Goal: Task Accomplishment & Management: Use online tool/utility

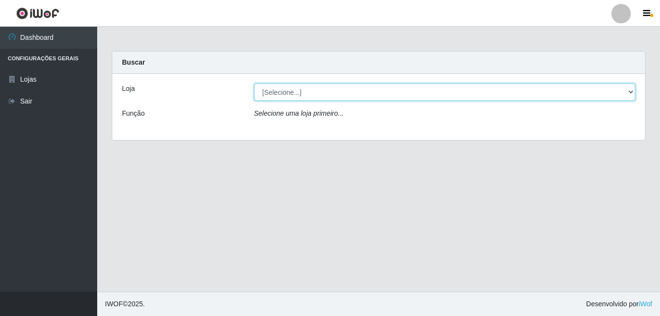
click at [331, 91] on select "[Selecione...] Ajubá Mercado" at bounding box center [445, 92] width 382 height 17
select select "402"
click at [254, 84] on select "[Selecione...] Ajubá Mercado" at bounding box center [445, 92] width 382 height 17
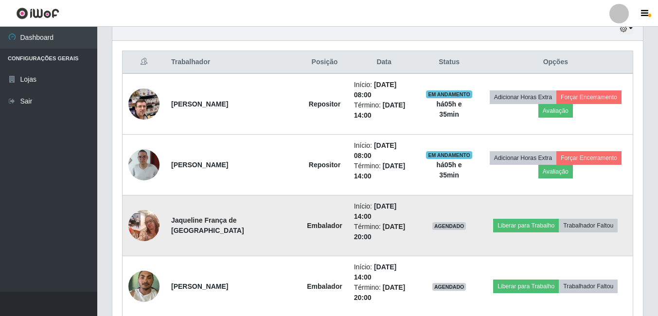
scroll to position [359, 0]
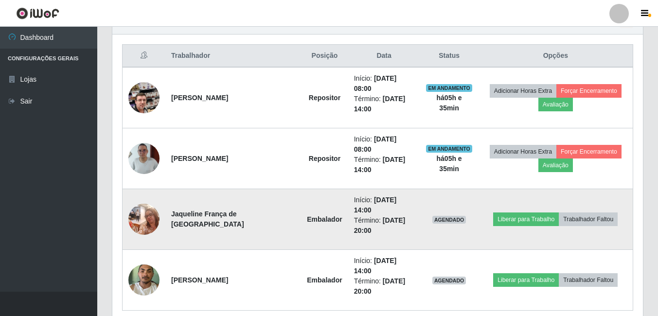
click at [139, 198] on img at bounding box center [143, 218] width 31 height 41
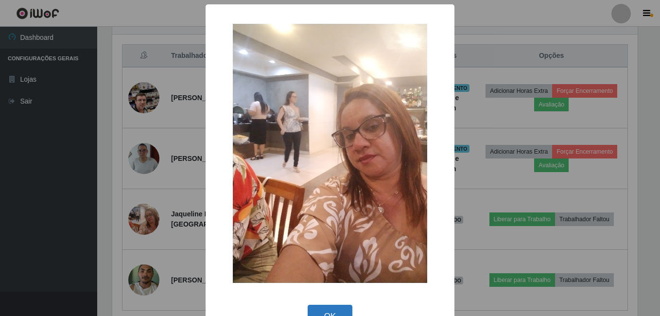
click at [319, 309] on button "OK" at bounding box center [330, 316] width 45 height 23
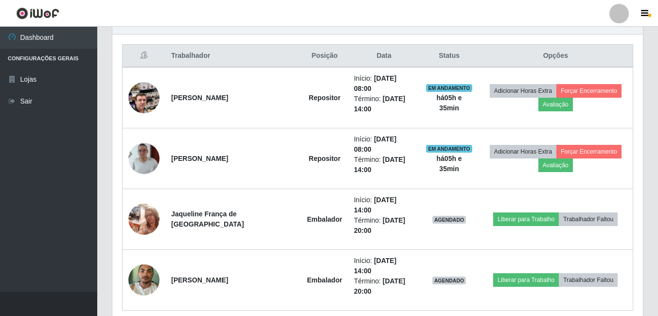
scroll to position [202, 530]
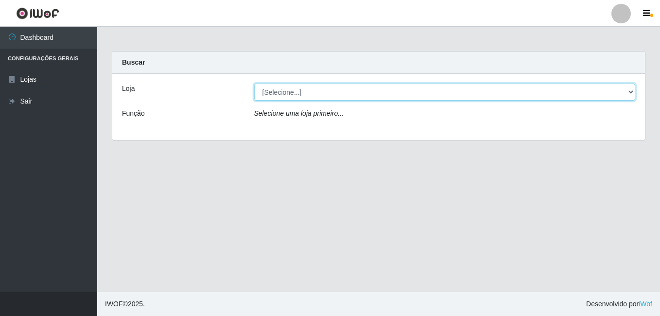
click at [328, 89] on select "[Selecione...] Ajubá Mercado" at bounding box center [445, 92] width 382 height 17
select select "402"
click at [254, 84] on select "[Selecione...] Ajubá Mercado" at bounding box center [445, 92] width 382 height 17
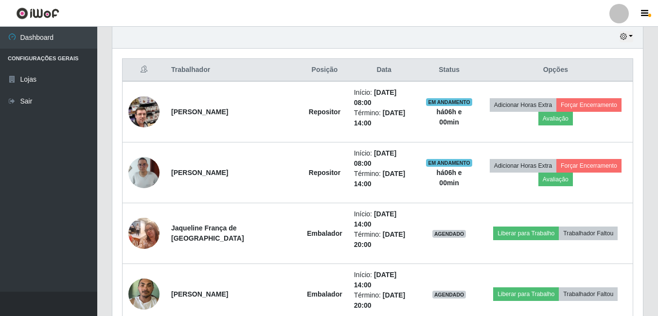
scroll to position [359, 0]
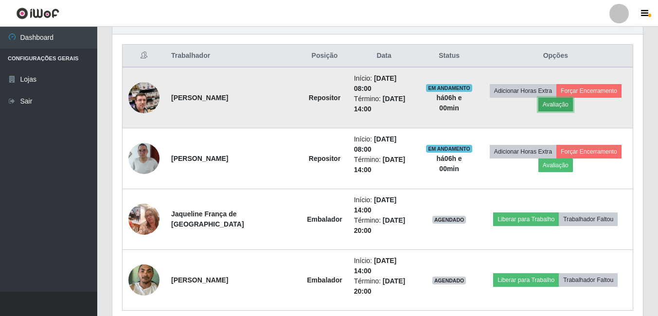
click at [555, 98] on button "Avaliação" at bounding box center [555, 105] width 35 height 14
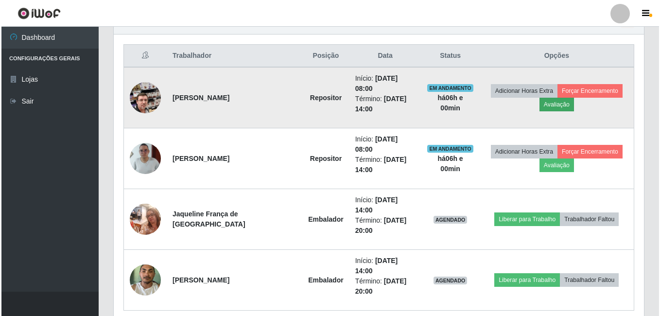
scroll to position [202, 525]
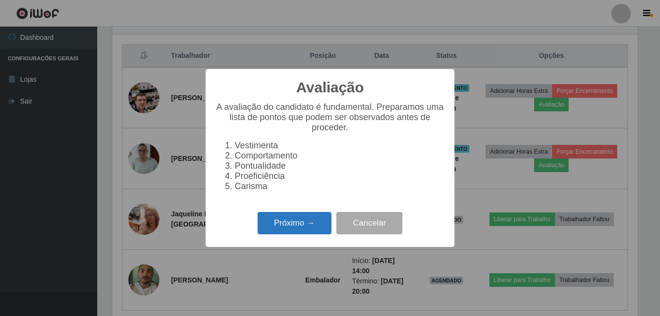
click at [296, 224] on button "Próximo →" at bounding box center [295, 223] width 74 height 23
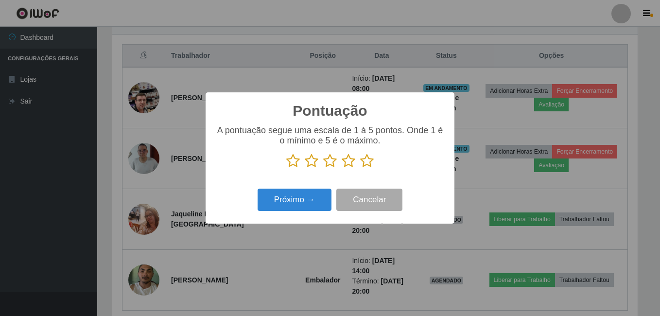
scroll to position [485843, 485519]
click at [366, 166] on icon at bounding box center [367, 161] width 14 height 15
click at [360, 168] on input "radio" at bounding box center [360, 168] width 0 height 0
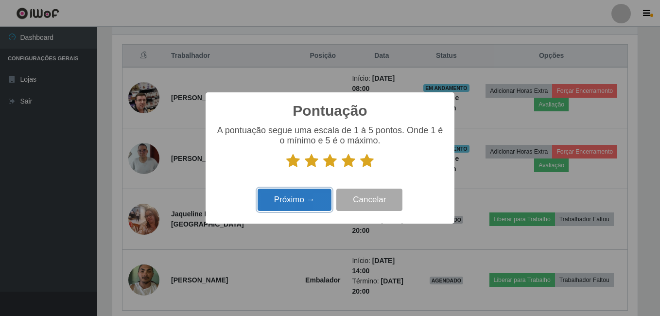
click at [295, 197] on button "Próximo →" at bounding box center [295, 200] width 74 height 23
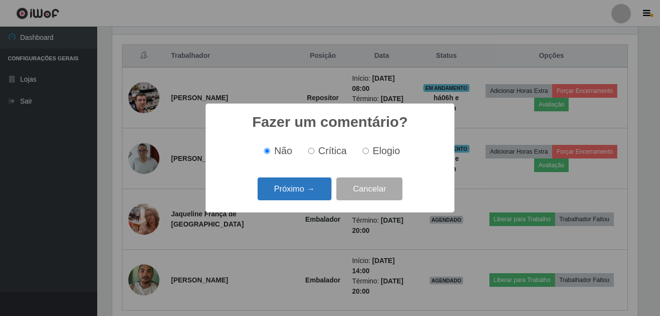
click at [295, 194] on button "Próximo →" at bounding box center [295, 188] width 74 height 23
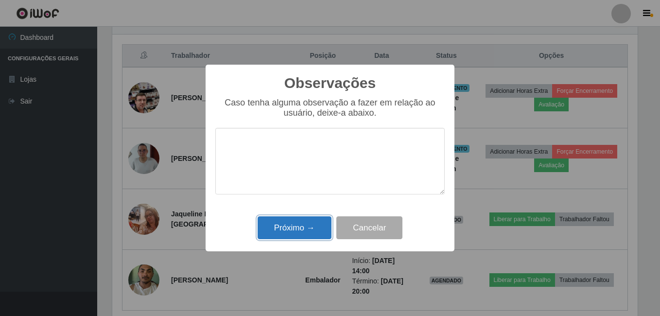
click at [295, 228] on button "Próximo →" at bounding box center [295, 227] width 74 height 23
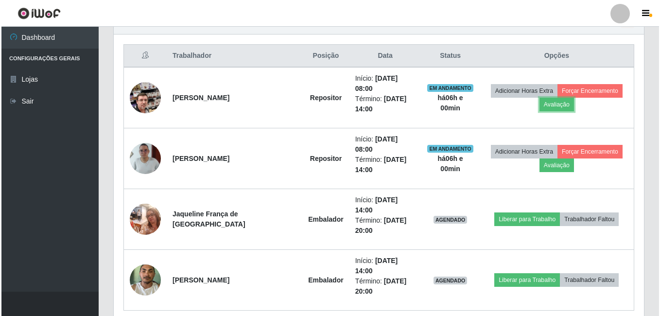
scroll to position [202, 530]
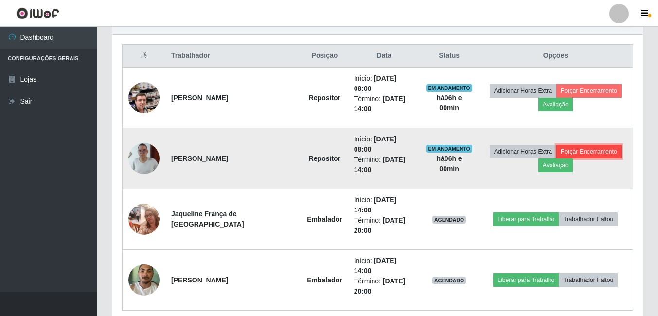
click at [582, 145] on button "Forçar Encerramento" at bounding box center [588, 152] width 65 height 14
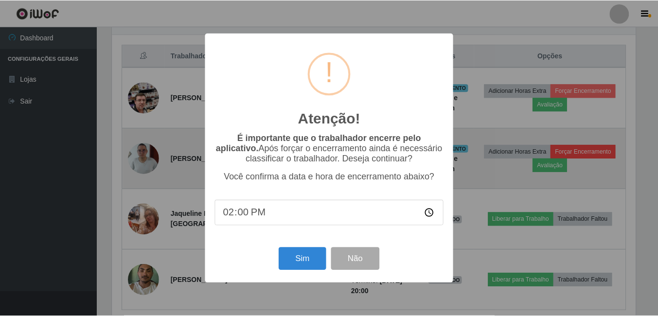
scroll to position [202, 525]
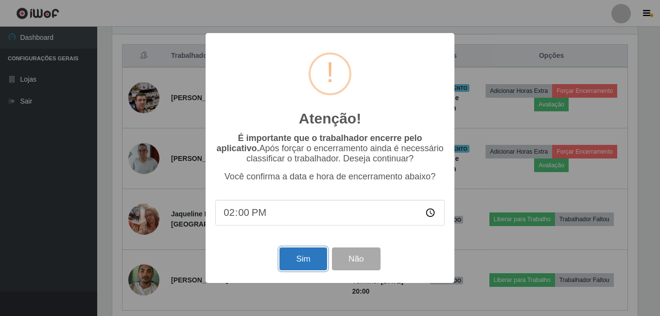
click at [310, 261] on button "Sim" at bounding box center [302, 258] width 47 height 23
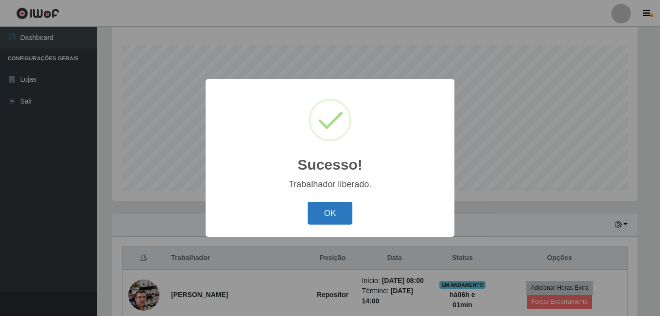
click at [321, 211] on button "OK" at bounding box center [330, 213] width 45 height 23
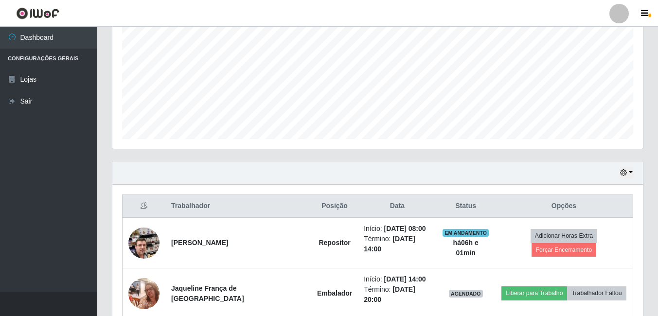
scroll to position [286, 0]
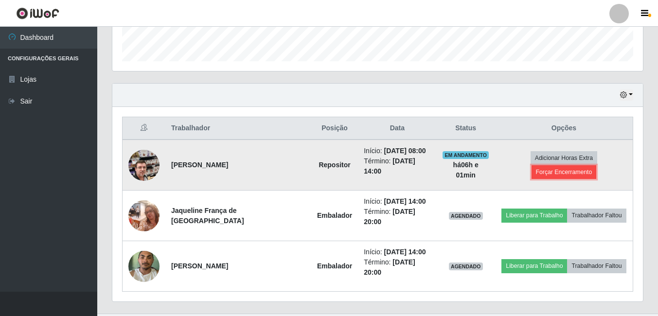
click at [576, 165] on button "Forçar Encerramento" at bounding box center [563, 172] width 65 height 14
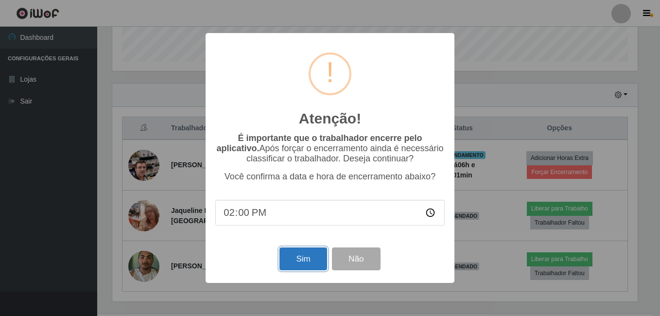
click at [306, 256] on button "Sim" at bounding box center [302, 258] width 47 height 23
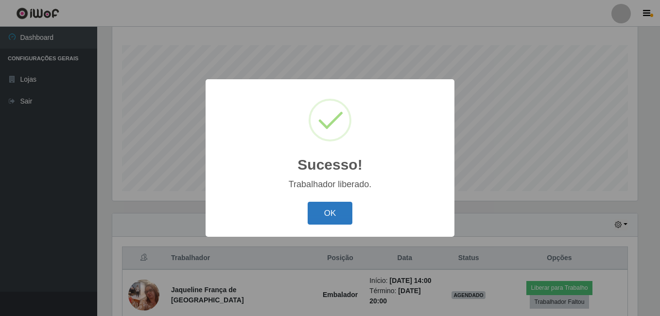
click at [344, 209] on button "OK" at bounding box center [330, 213] width 45 height 23
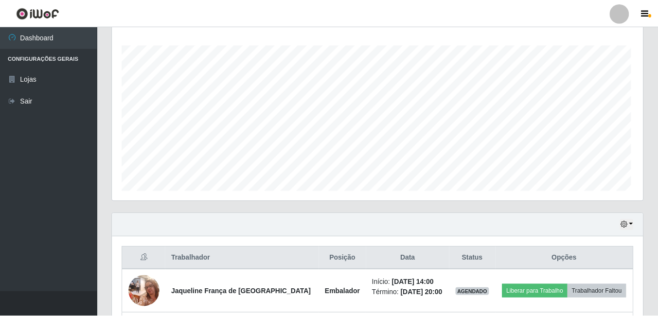
scroll to position [0, 0]
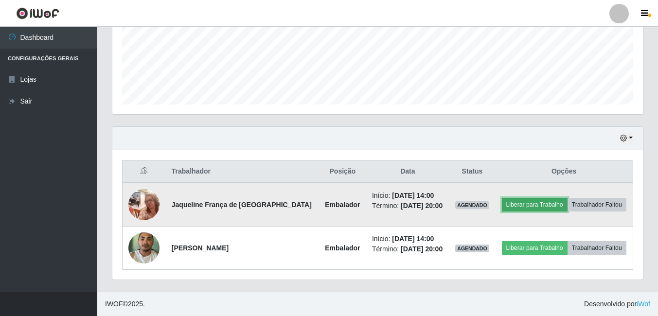
click at [528, 203] on button "Liberar para Trabalho" at bounding box center [535, 205] width 66 height 14
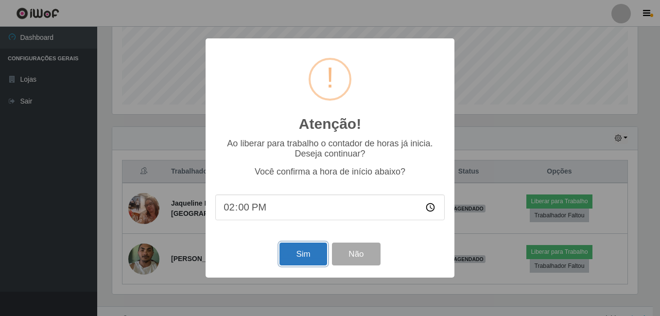
click at [296, 260] on button "Sim" at bounding box center [302, 254] width 47 height 23
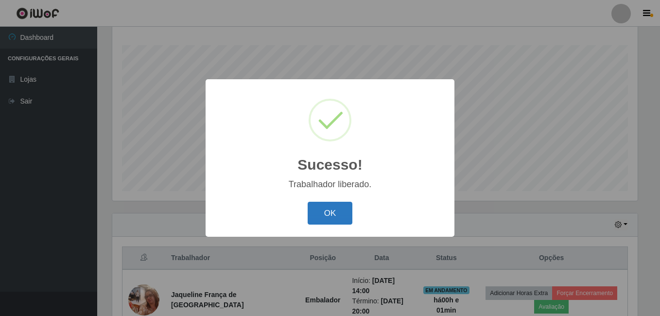
click at [312, 210] on button "OK" at bounding box center [330, 213] width 45 height 23
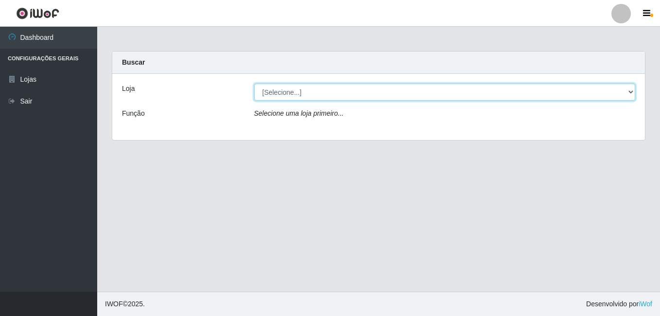
click at [360, 89] on select "[Selecione...] Ajubá Mercado" at bounding box center [445, 92] width 382 height 17
select select "402"
click at [254, 84] on select "[Selecione...] Ajubá Mercado" at bounding box center [445, 92] width 382 height 17
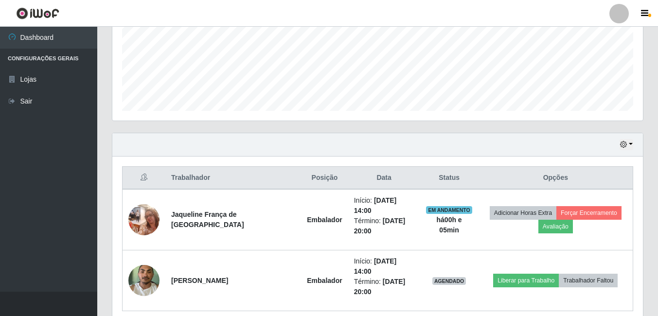
scroll to position [243, 0]
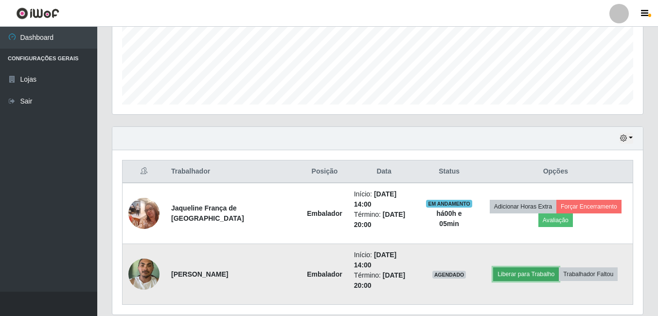
click at [526, 267] on button "Liberar para Trabalho" at bounding box center [526, 274] width 66 height 14
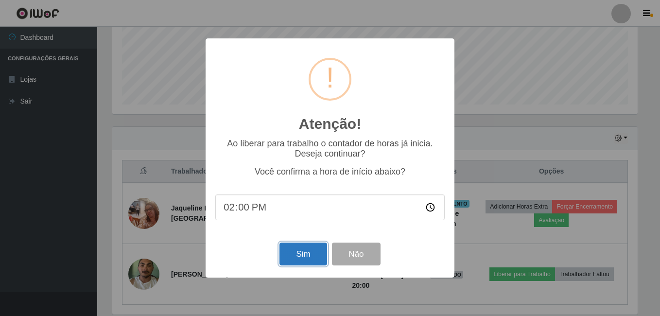
click at [296, 265] on button "Sim" at bounding box center [302, 254] width 47 height 23
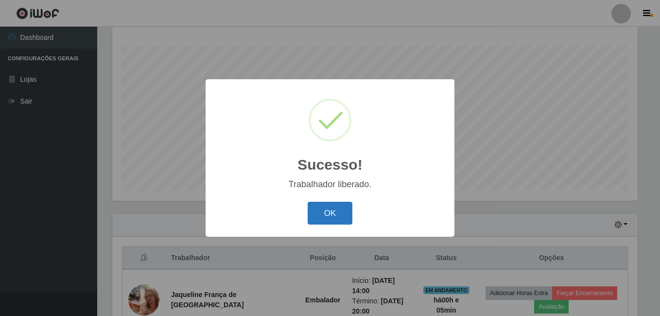
click at [322, 206] on button "OK" at bounding box center [330, 213] width 45 height 23
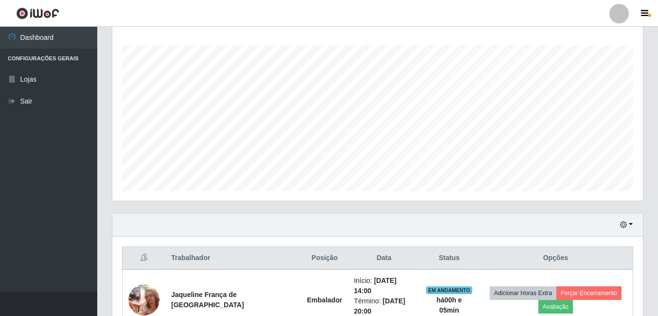
scroll to position [254, 0]
